Goal: Task Accomplishment & Management: Use online tool/utility

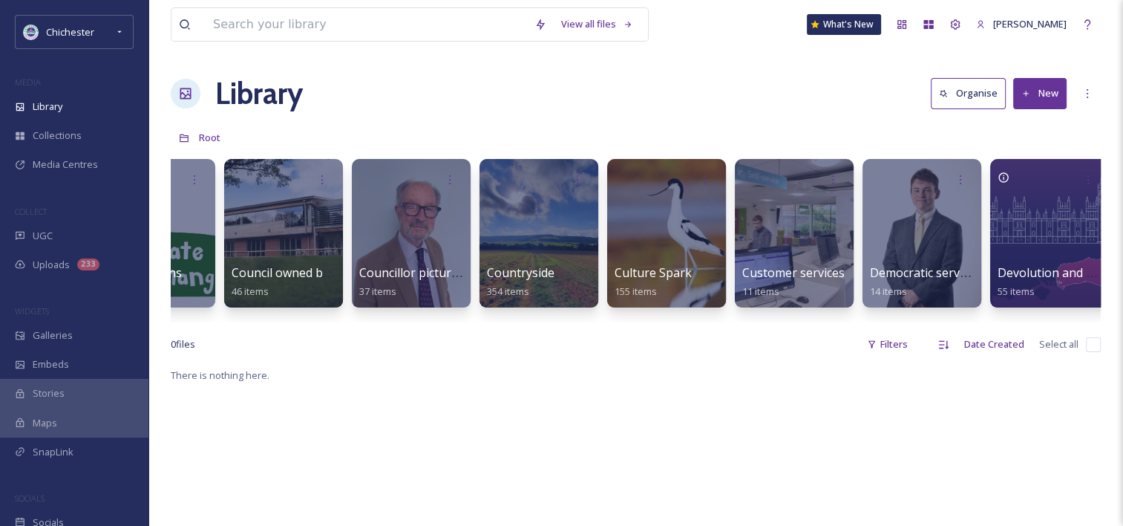
scroll to position [0, 1105]
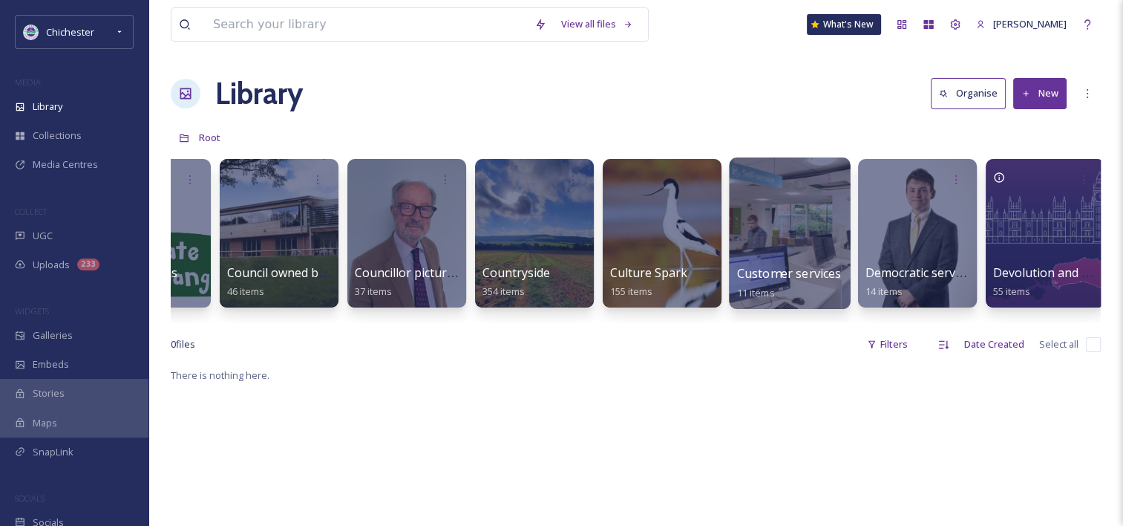
click at [817, 210] on div at bounding box center [789, 232] width 121 height 151
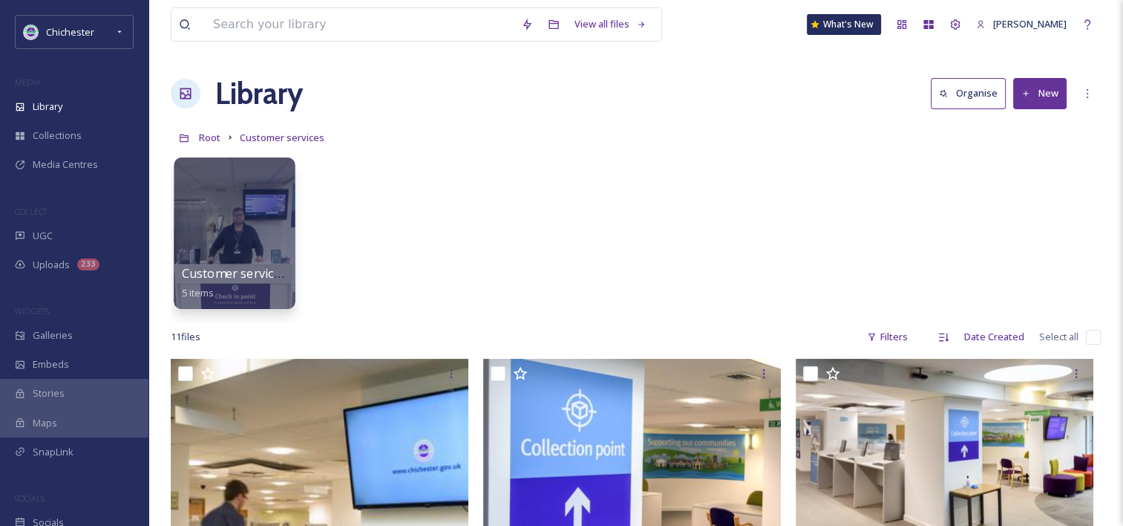
click at [258, 208] on div at bounding box center [234, 232] width 121 height 151
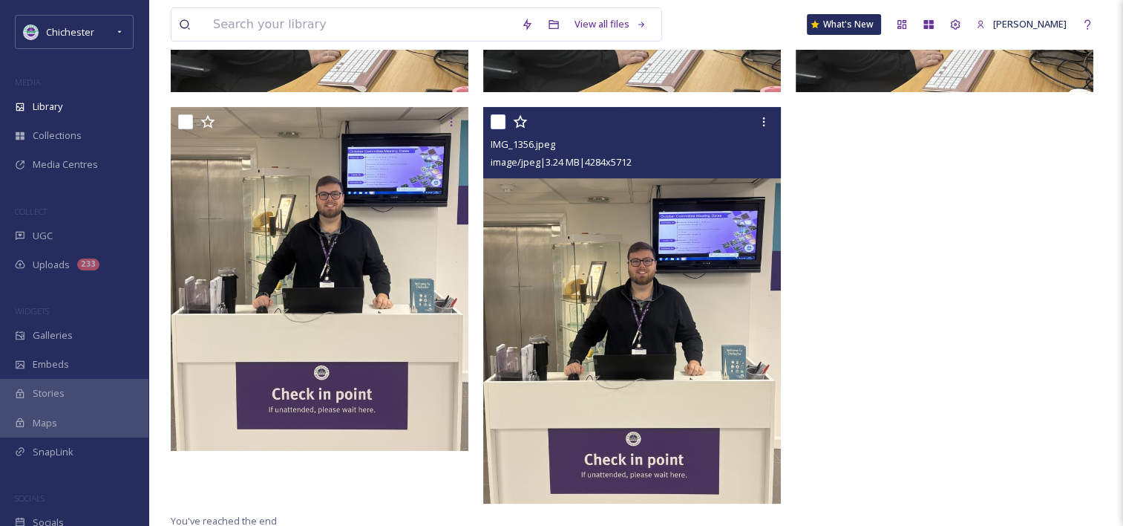
scroll to position [511, 0]
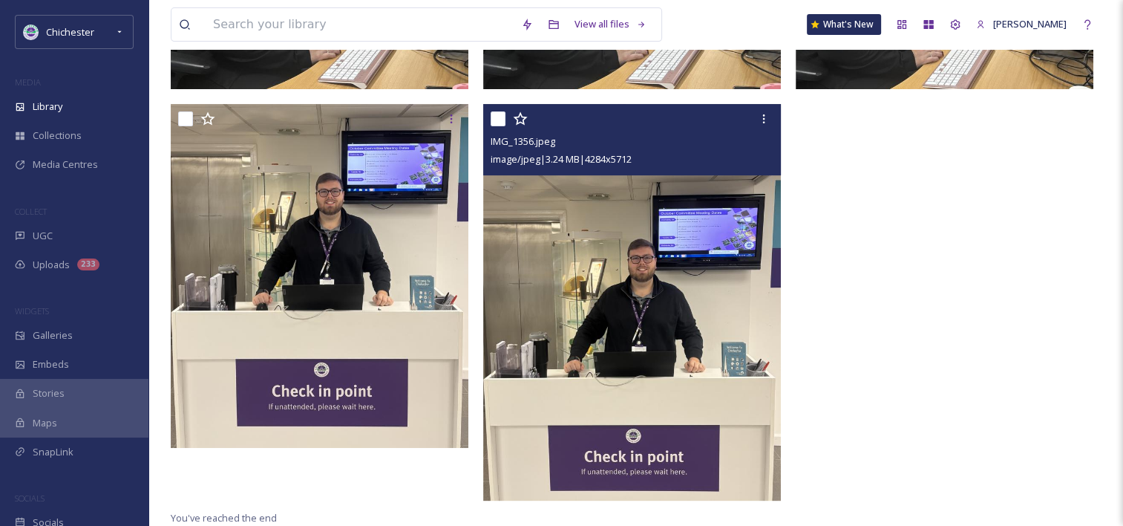
click at [495, 122] on input "checkbox" at bounding box center [498, 118] width 15 height 15
checkbox input "true"
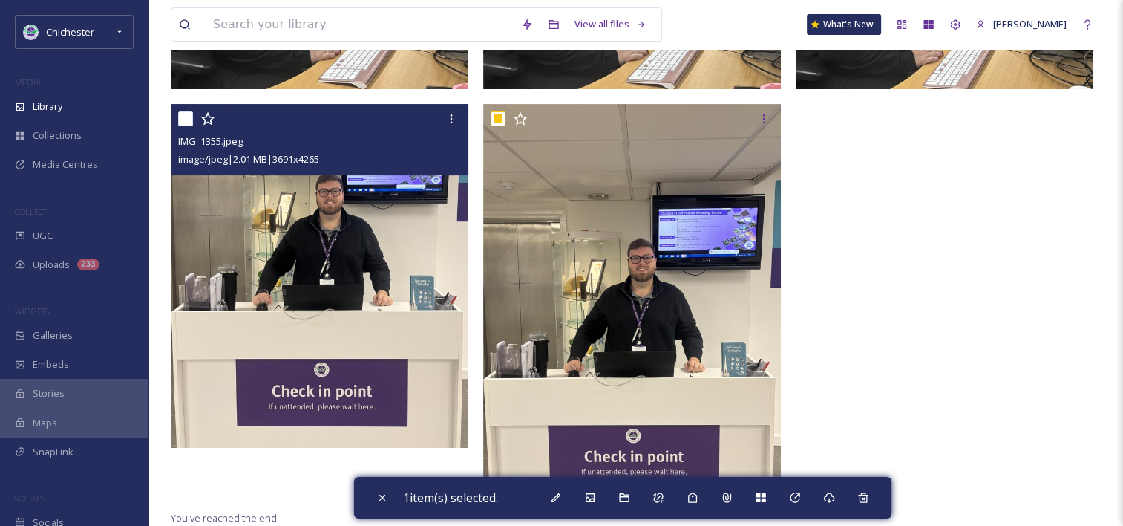
click at [185, 118] on input "checkbox" at bounding box center [185, 118] width 15 height 15
checkbox input "true"
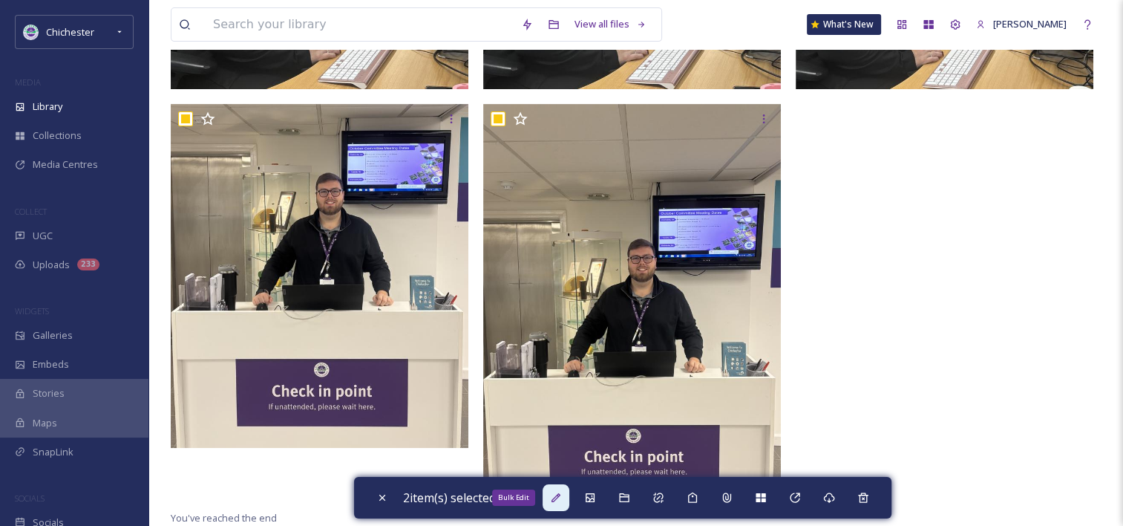
click at [553, 503] on div "Bulk Edit" at bounding box center [556, 497] width 27 height 27
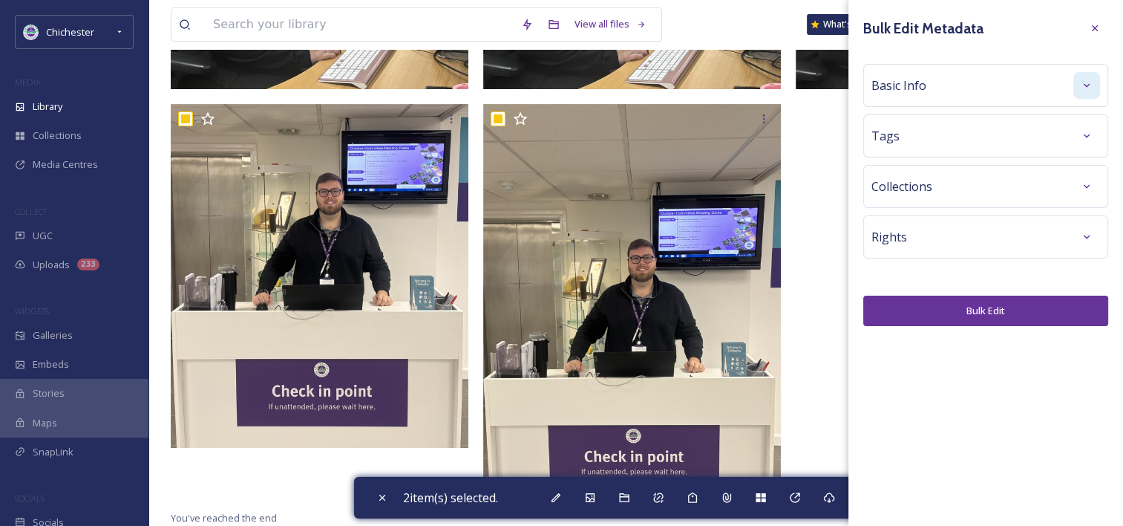
click at [1083, 84] on icon at bounding box center [1087, 85] width 12 height 12
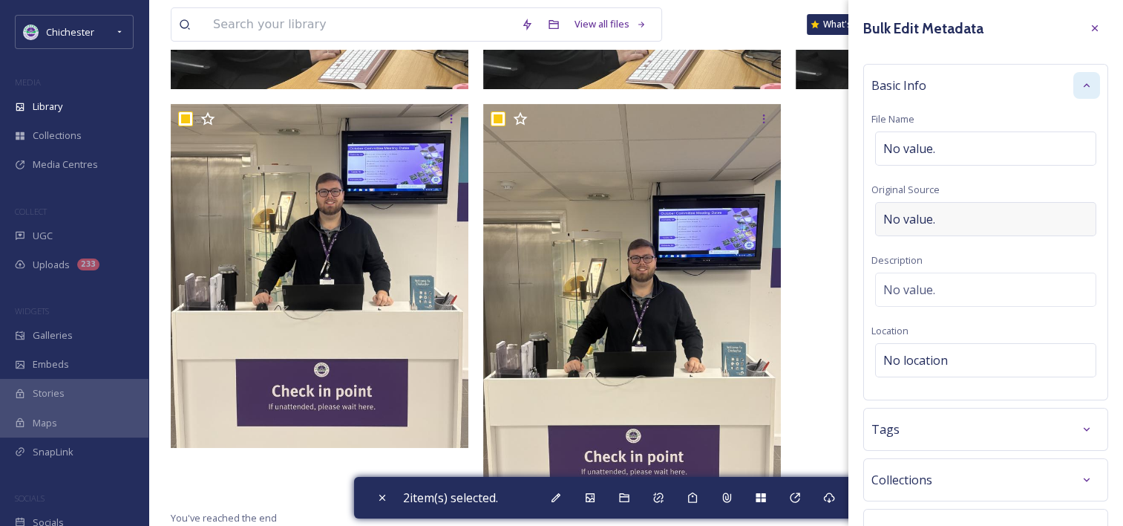
click at [933, 219] on span "No value." at bounding box center [910, 219] width 52 height 18
click at [907, 292] on span "No value." at bounding box center [910, 286] width 52 height 18
click at [906, 294] on textarea at bounding box center [986, 333] width 229 height 123
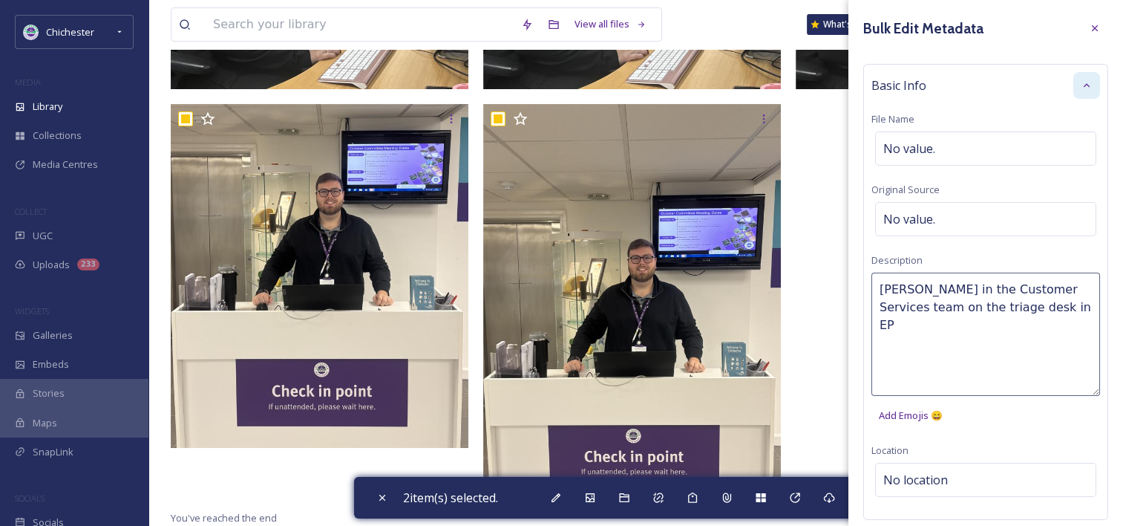
type textarea "[PERSON_NAME] in the Customer Services team on the triage desk in EPH"
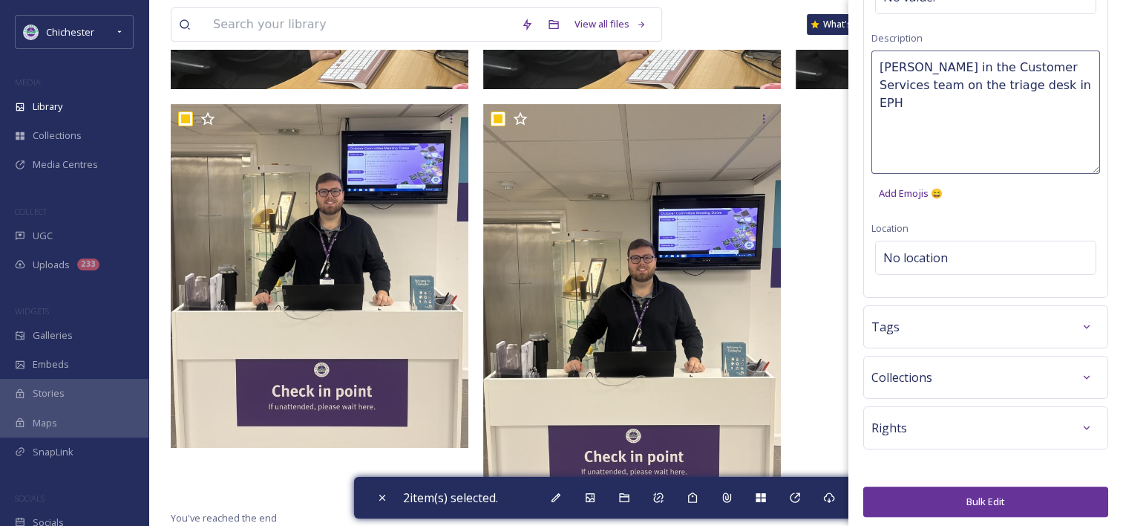
scroll to position [224, 0]
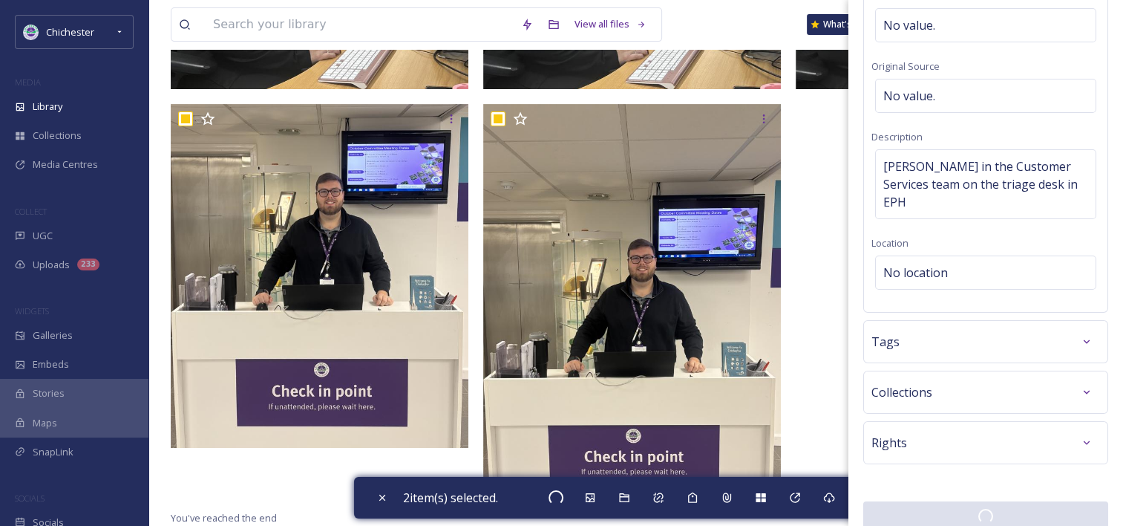
scroll to position [123, 0]
checkbox input "false"
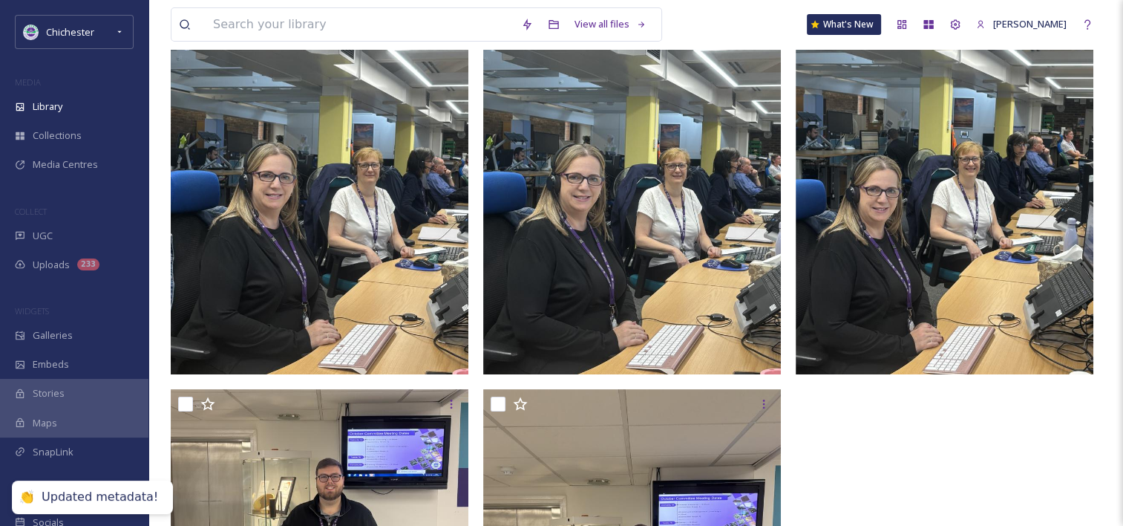
scroll to position [65, 0]
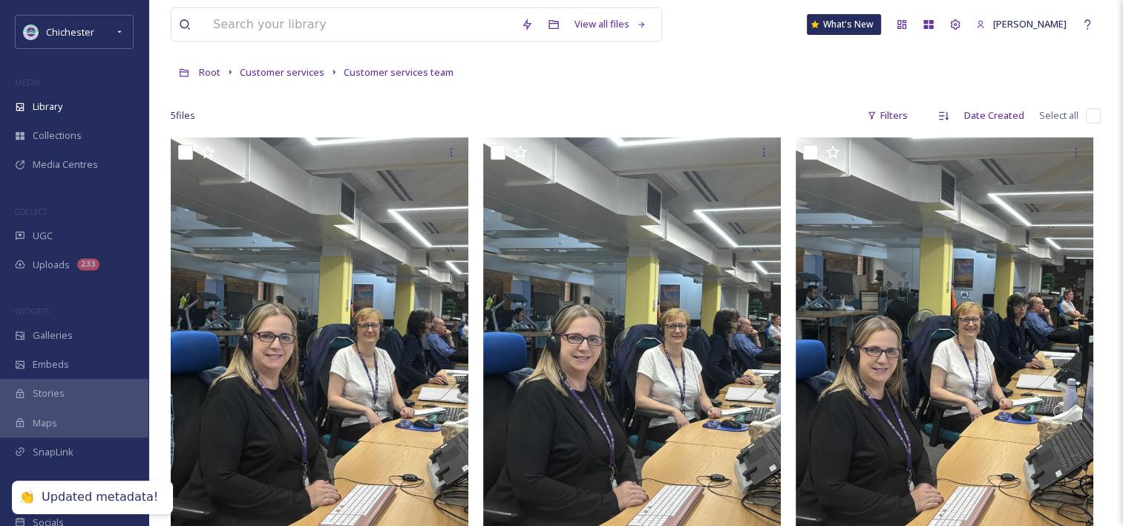
click at [1093, 115] on input "checkbox" at bounding box center [1093, 115] width 15 height 15
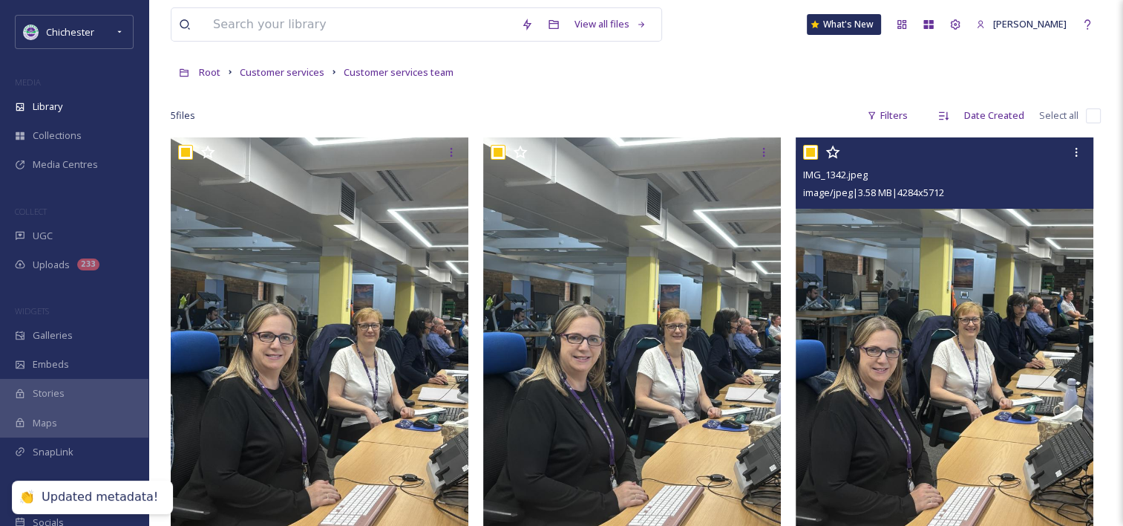
checkbox input "true"
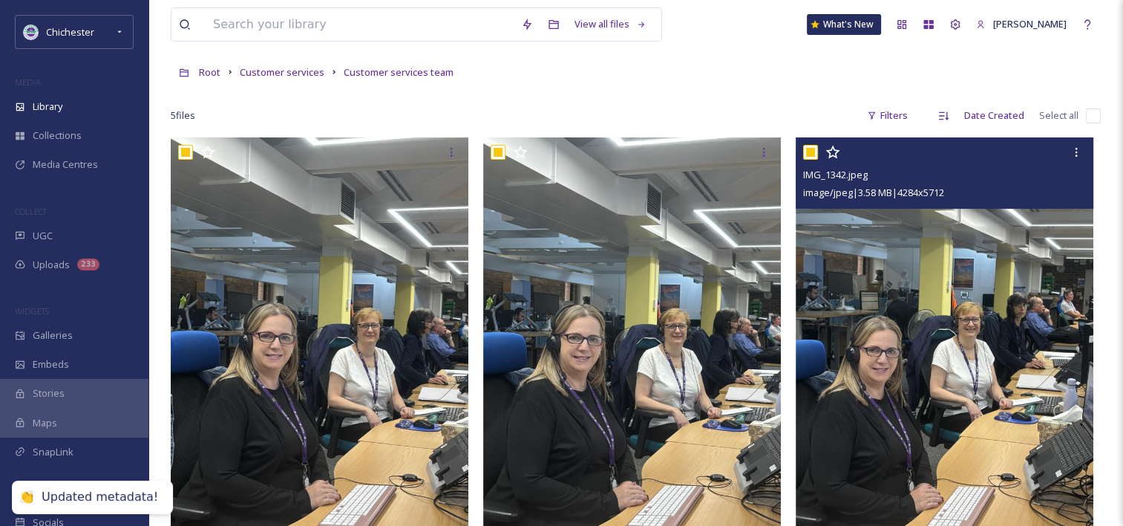
checkbox input "true"
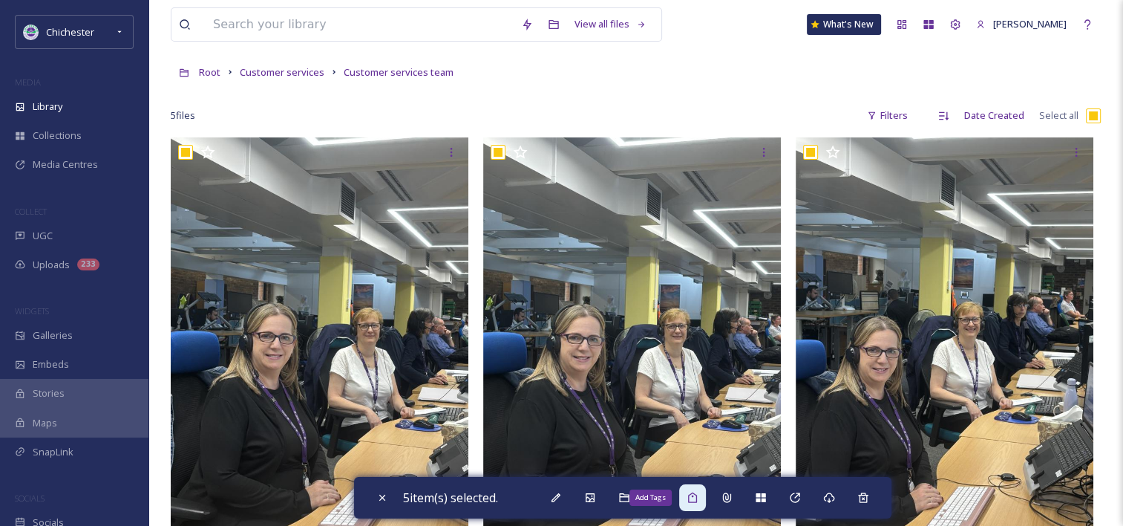
click at [699, 502] on icon at bounding box center [693, 498] width 12 height 12
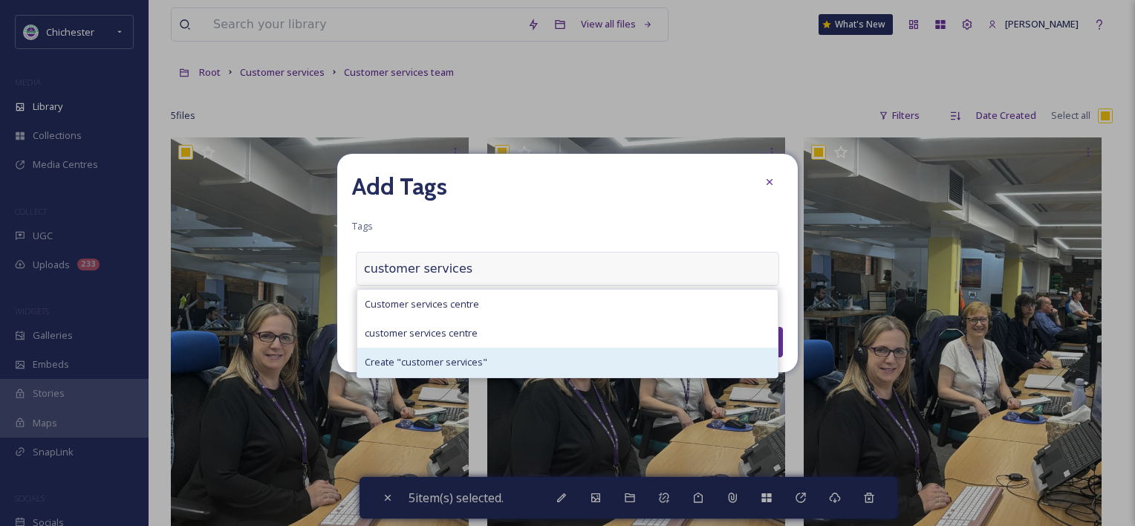
type input "customer services"
click at [487, 371] on div "Create " customer services "" at bounding box center [567, 361] width 420 height 29
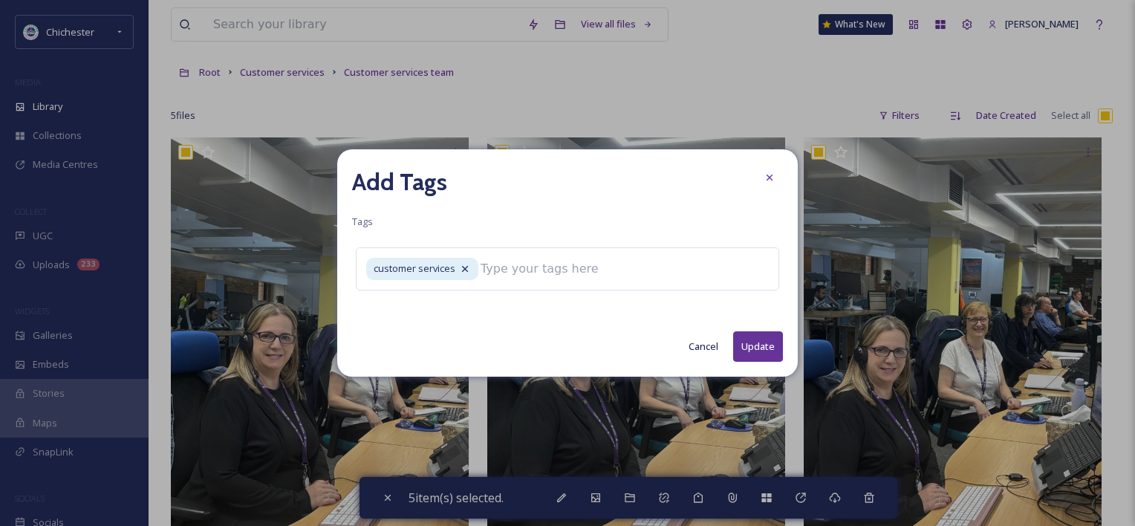
click at [754, 345] on button "Update" at bounding box center [758, 346] width 50 height 30
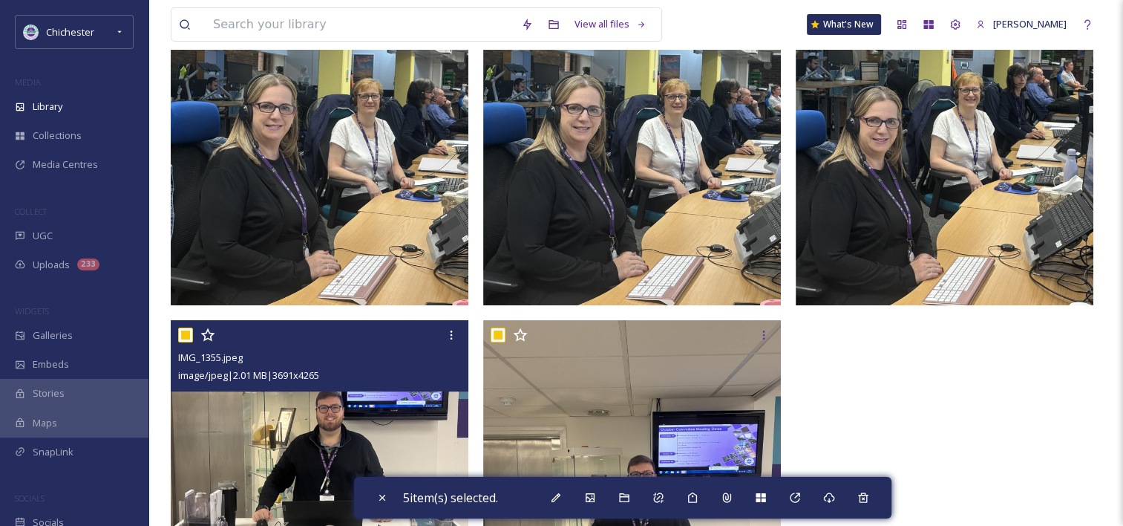
scroll to position [511, 0]
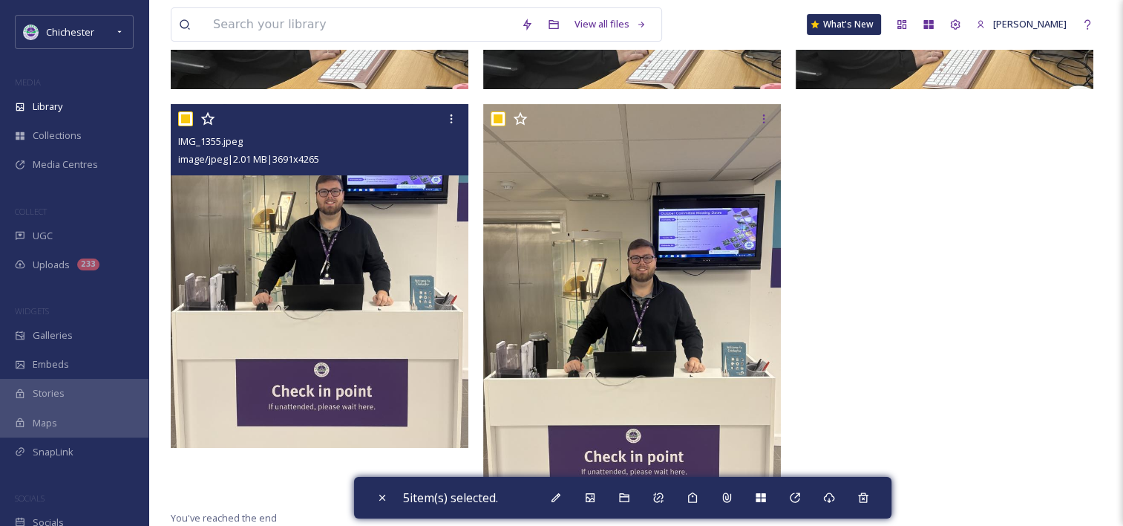
drag, startPoint x: 184, startPoint y: 119, endPoint x: 252, endPoint y: 120, distance: 68.3
click at [184, 119] on input "checkbox" at bounding box center [185, 118] width 15 height 15
checkbox input "false"
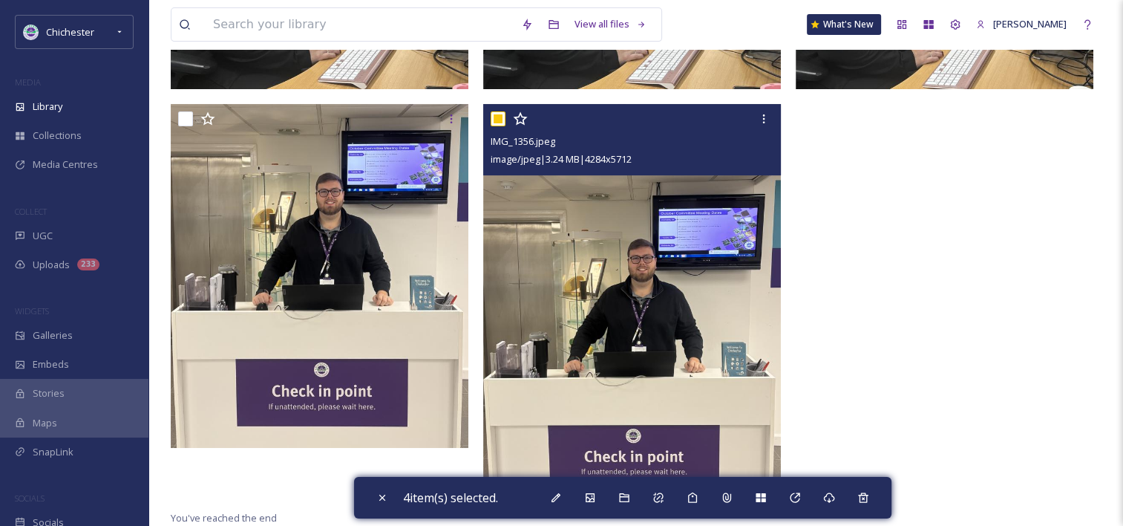
click at [497, 118] on input "checkbox" at bounding box center [498, 118] width 15 height 15
checkbox input "false"
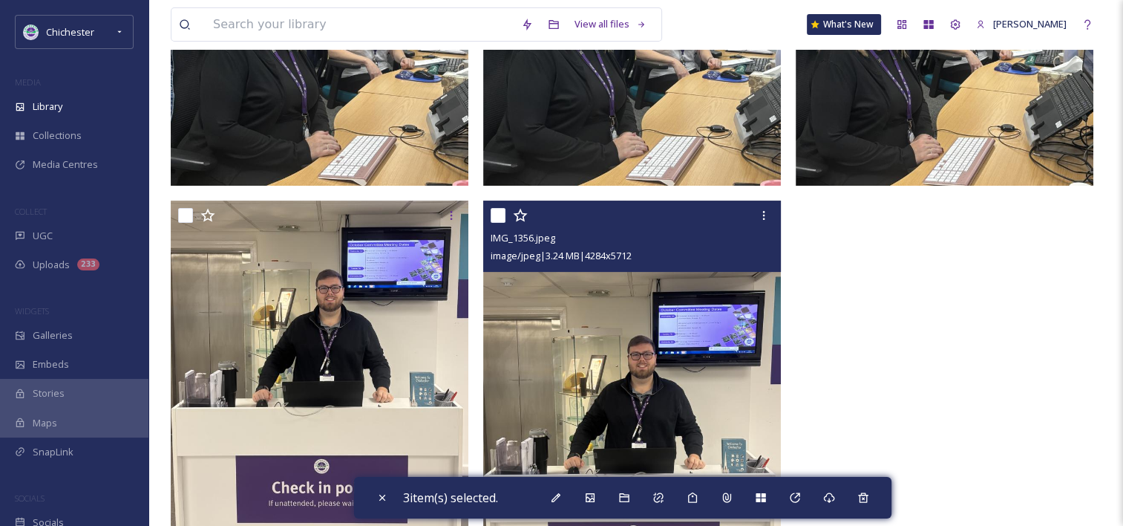
scroll to position [288, 0]
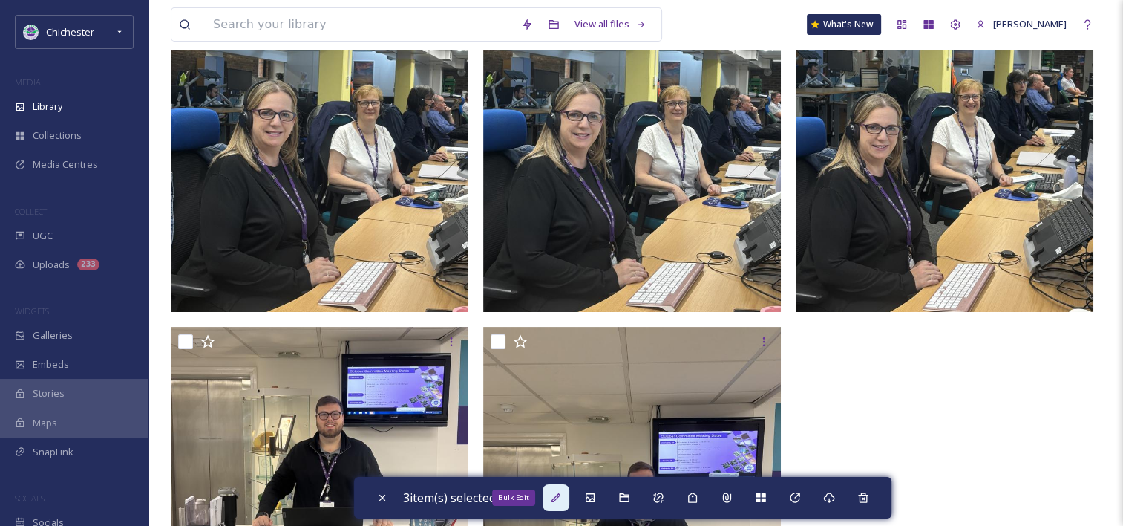
click at [555, 499] on icon at bounding box center [556, 497] width 9 height 9
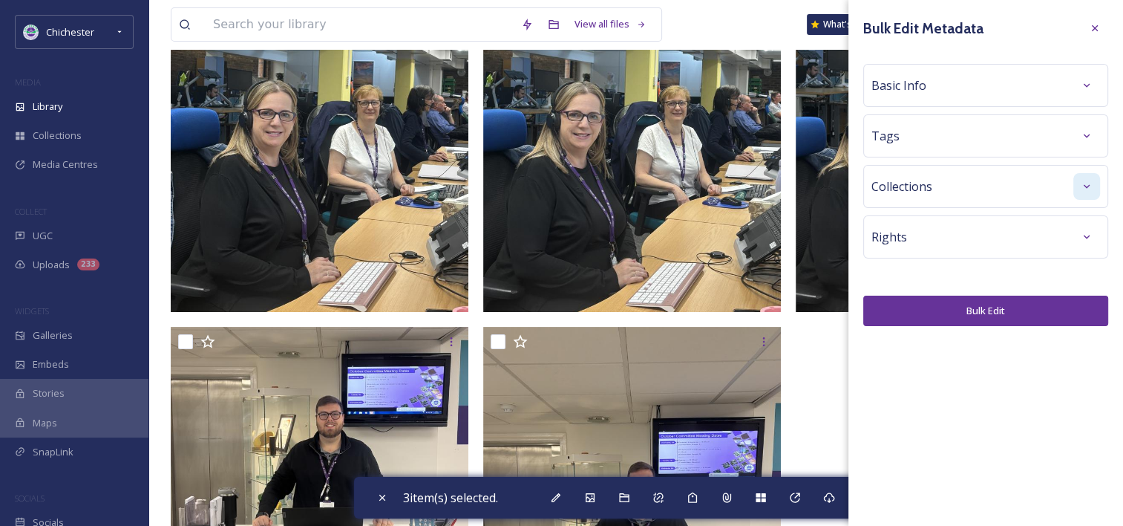
click at [1087, 189] on icon at bounding box center [1087, 186] width 12 height 12
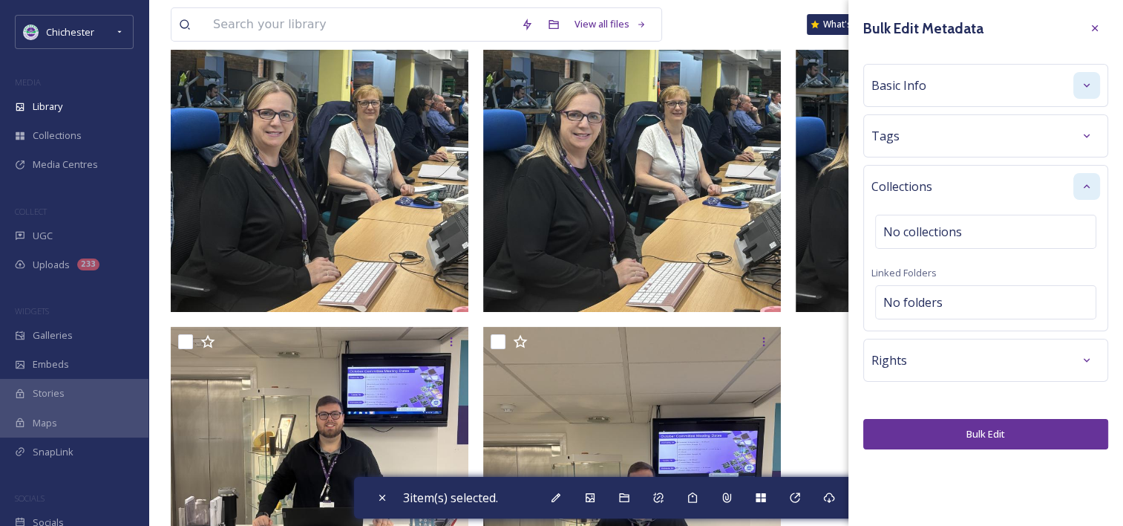
click at [1077, 96] on div at bounding box center [1087, 85] width 27 height 27
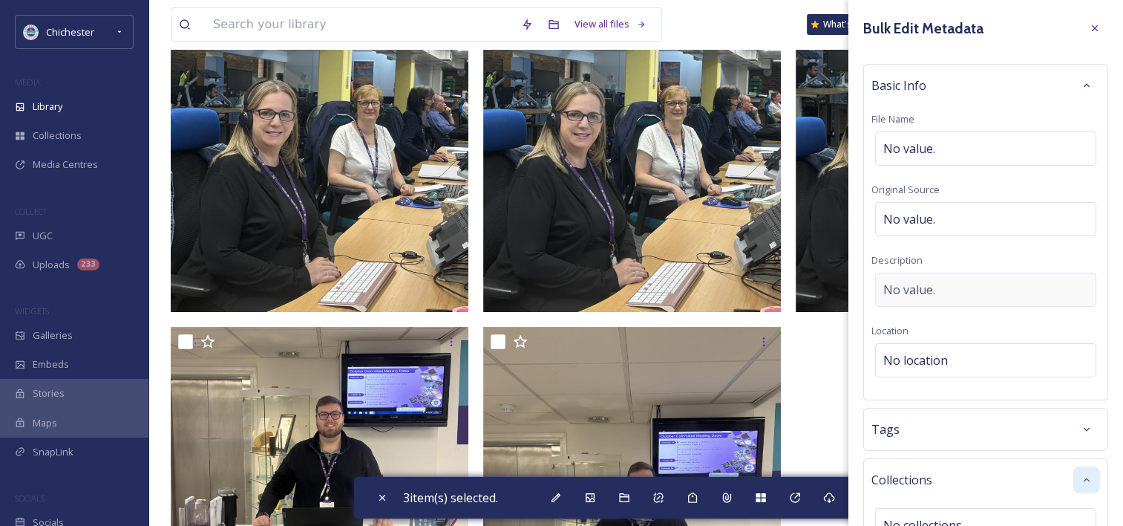
click at [964, 291] on div "No value." at bounding box center [985, 289] width 221 height 34
click at [915, 285] on textarea at bounding box center [986, 333] width 229 height 123
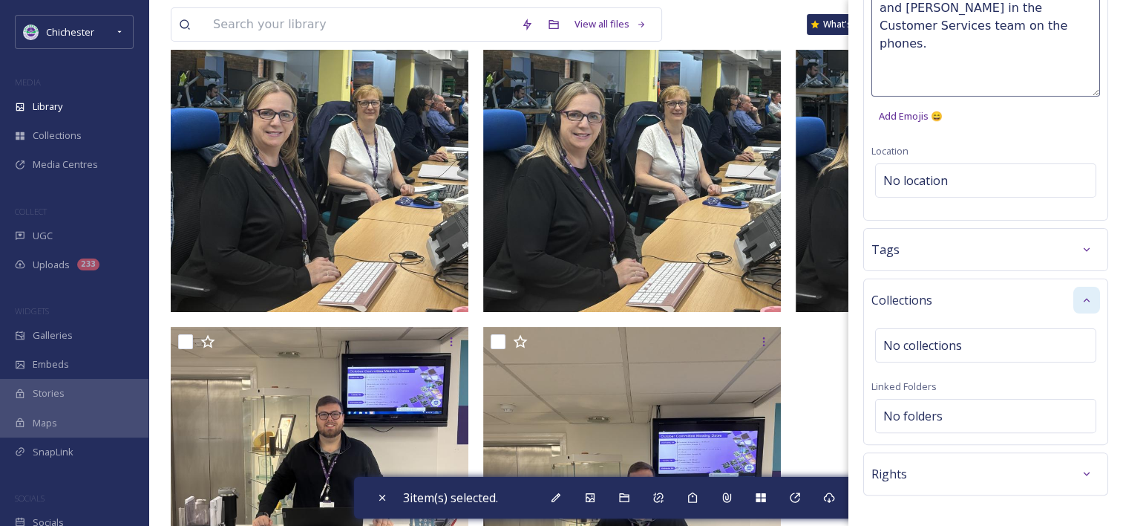
scroll to position [273, 0]
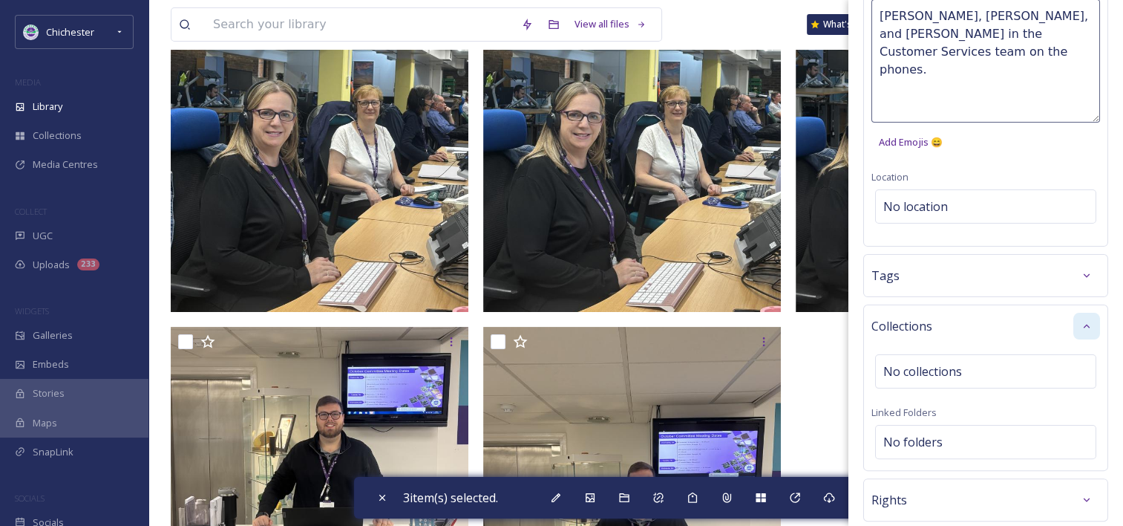
type textarea "[PERSON_NAME], [PERSON_NAME], and [PERSON_NAME] in the Customer Services team o…"
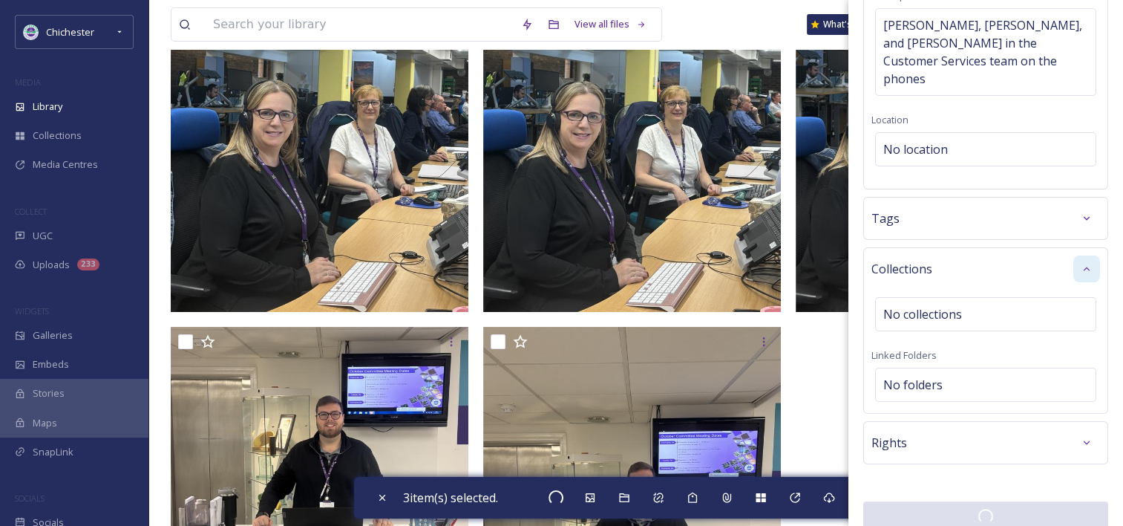
scroll to position [264, 0]
checkbox input "false"
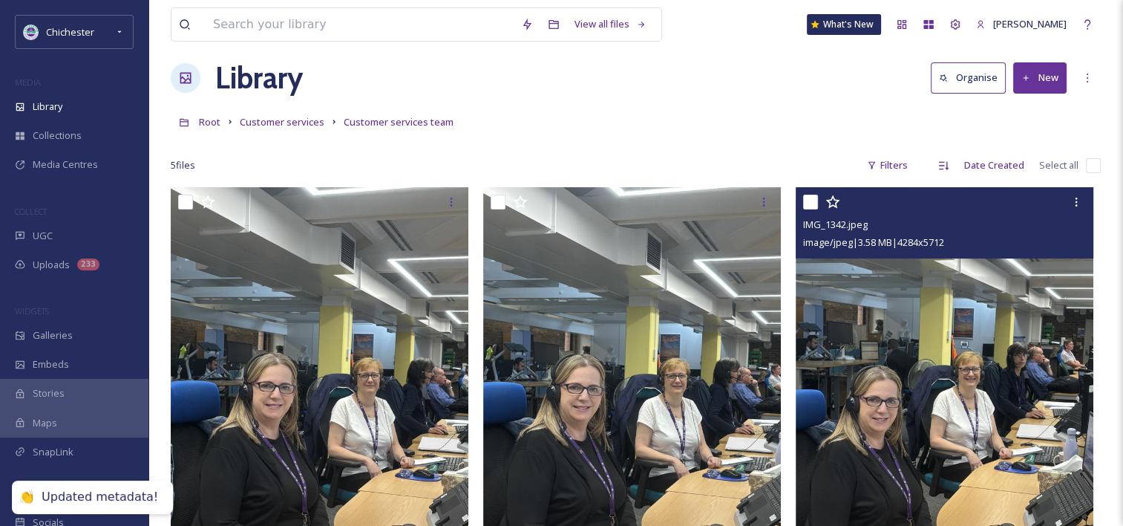
scroll to position [0, 0]
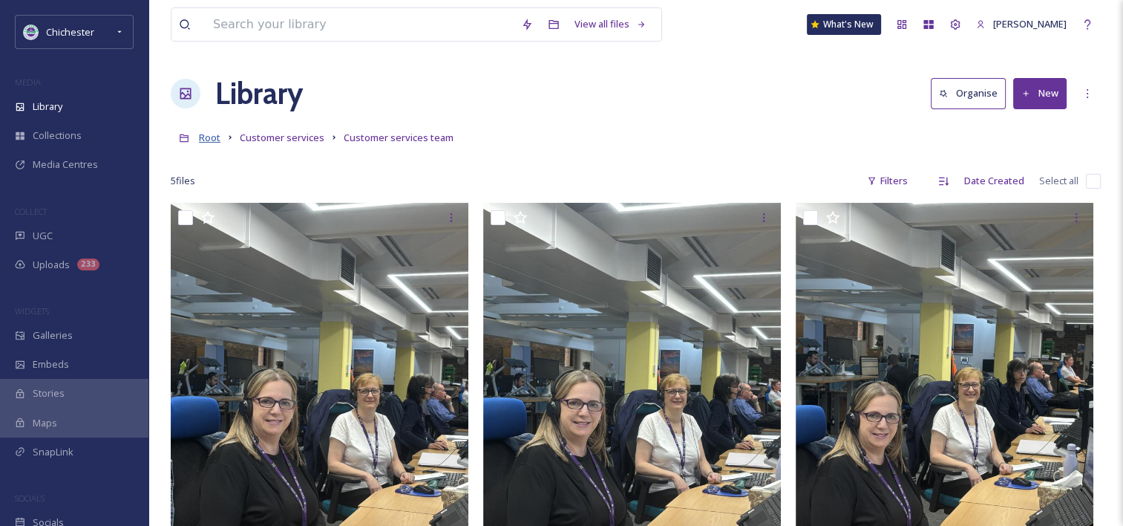
click at [200, 141] on span "Root" at bounding box center [210, 137] width 22 height 13
